Goal: Task Accomplishment & Management: Manage account settings

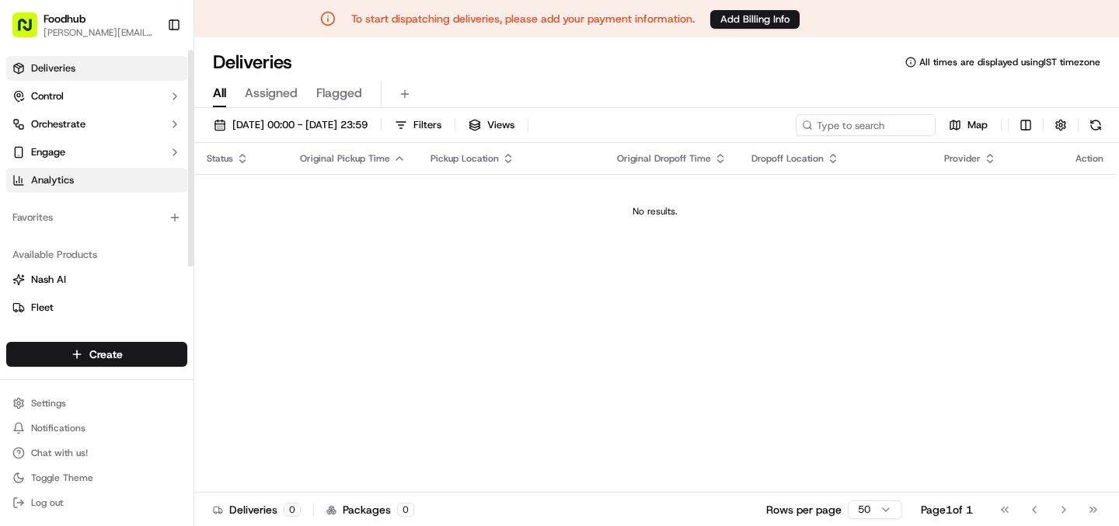
click at [87, 183] on link "Analytics" at bounding box center [96, 180] width 181 height 25
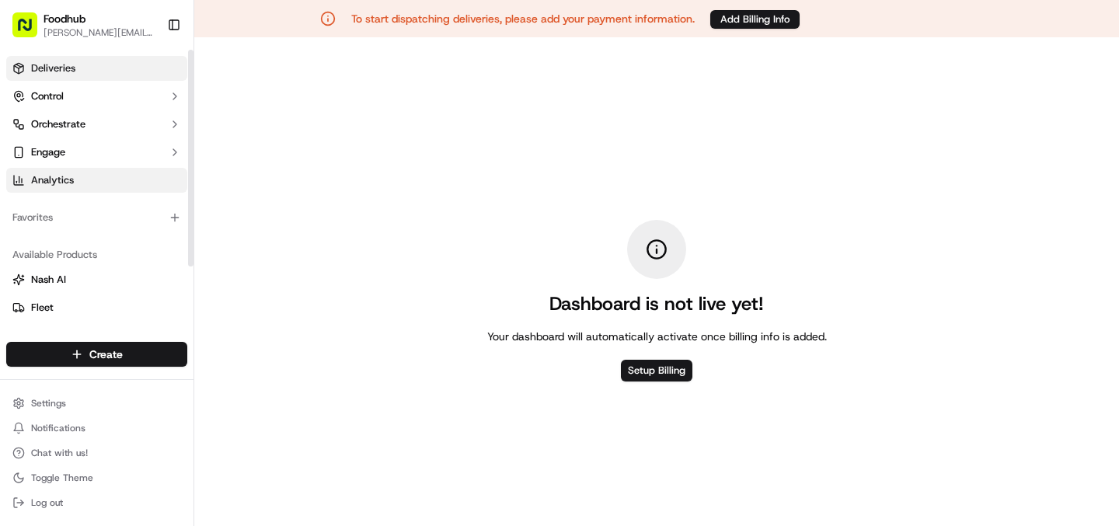
click at [75, 76] on link "Deliveries" at bounding box center [96, 68] width 181 height 25
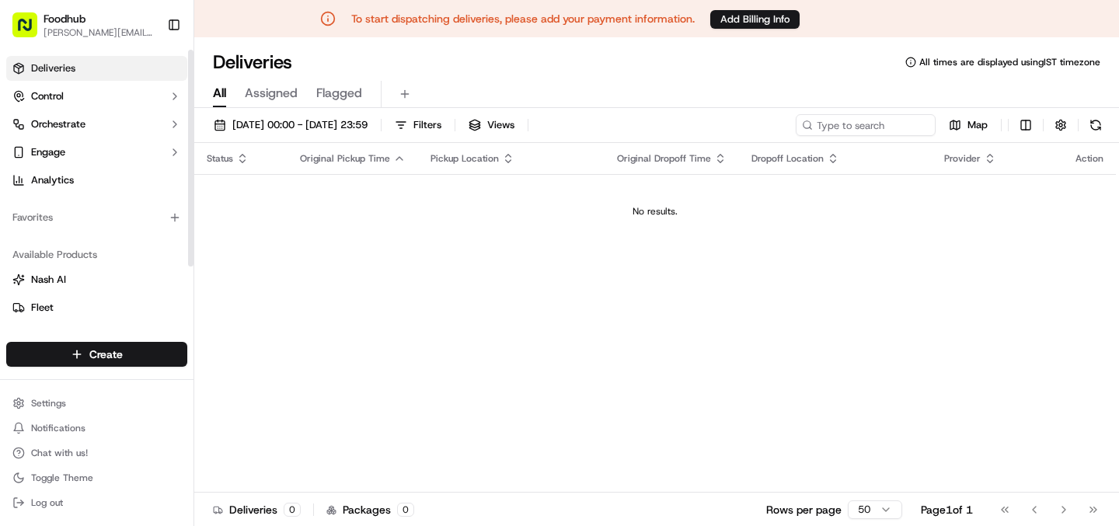
click at [72, 21] on span "Foodhub" at bounding box center [65, 19] width 42 height 16
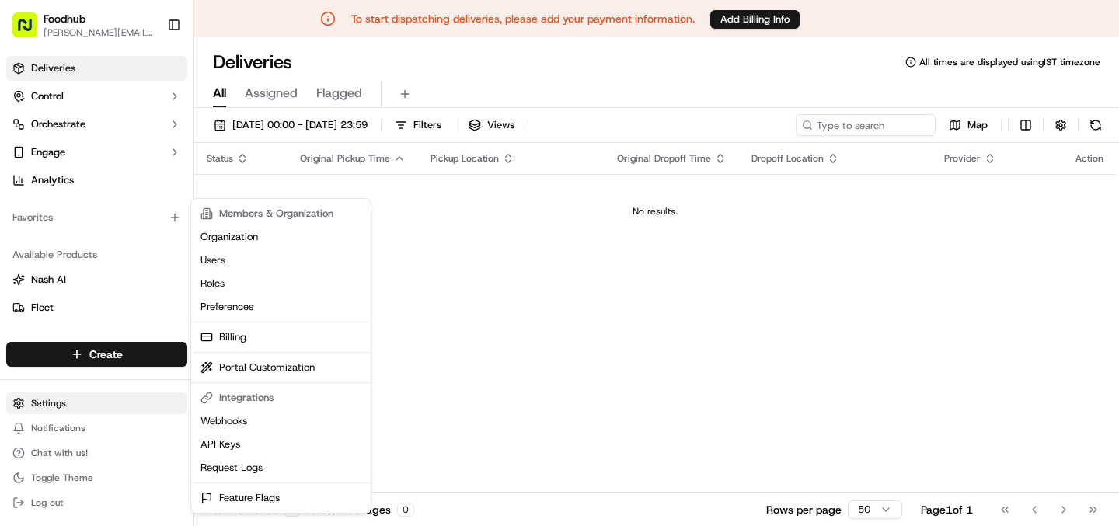
click at [60, 406] on html "To start dispatching deliveries, please add your payment information. Add Billi…" at bounding box center [559, 263] width 1119 height 526
click at [269, 242] on link "Organization" at bounding box center [280, 236] width 173 height 23
